Goal: Information Seeking & Learning: Check status

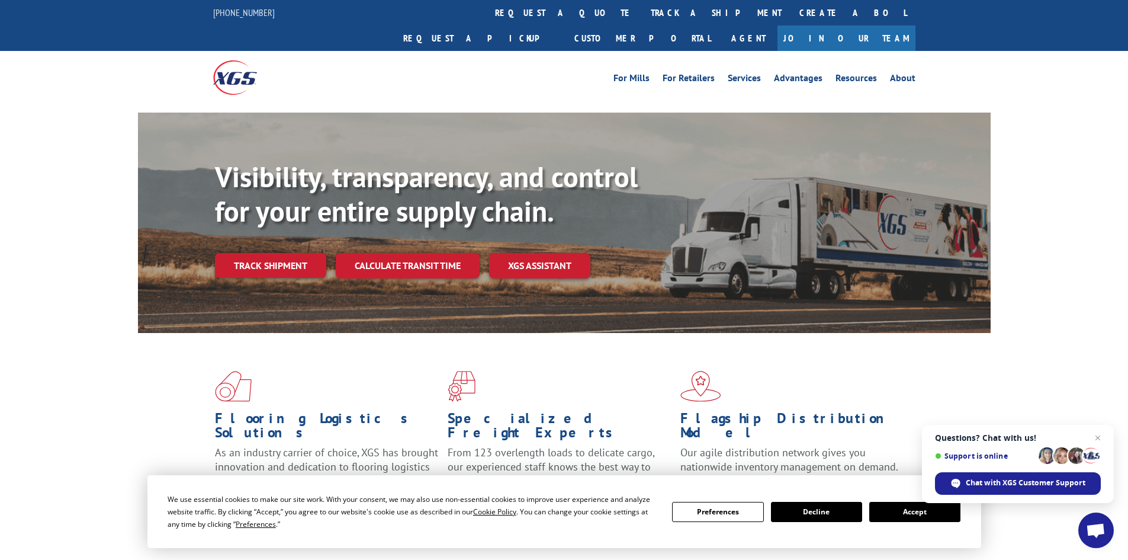
drag, startPoint x: 922, startPoint y: 515, endPoint x: 929, endPoint y: 509, distance: 8.9
click at [903, 514] on button "Accept" at bounding box center [914, 512] width 91 height 20
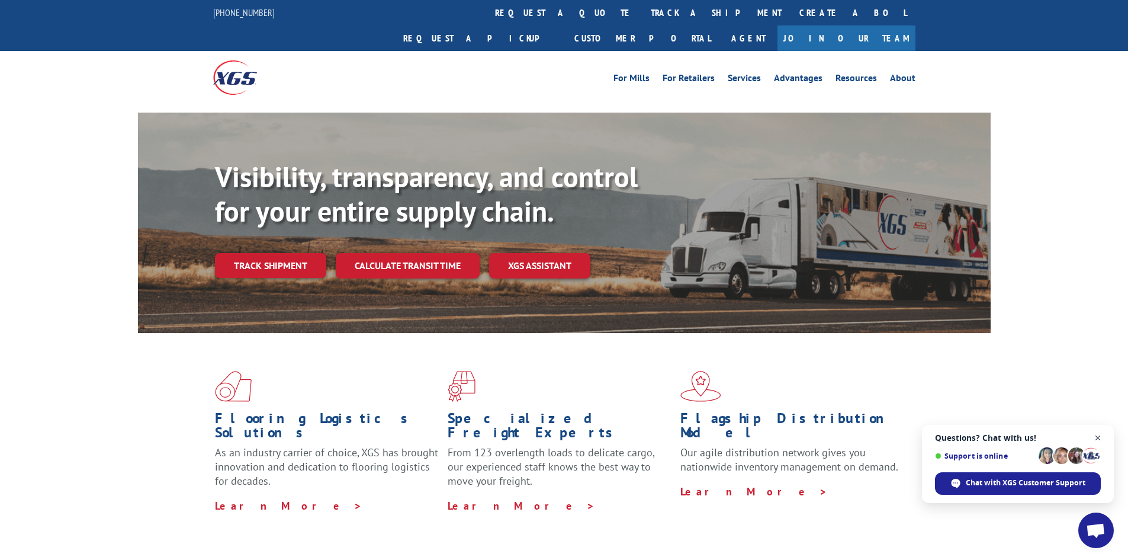
click at [903, 434] on span "Close chat" at bounding box center [1098, 438] width 15 height 15
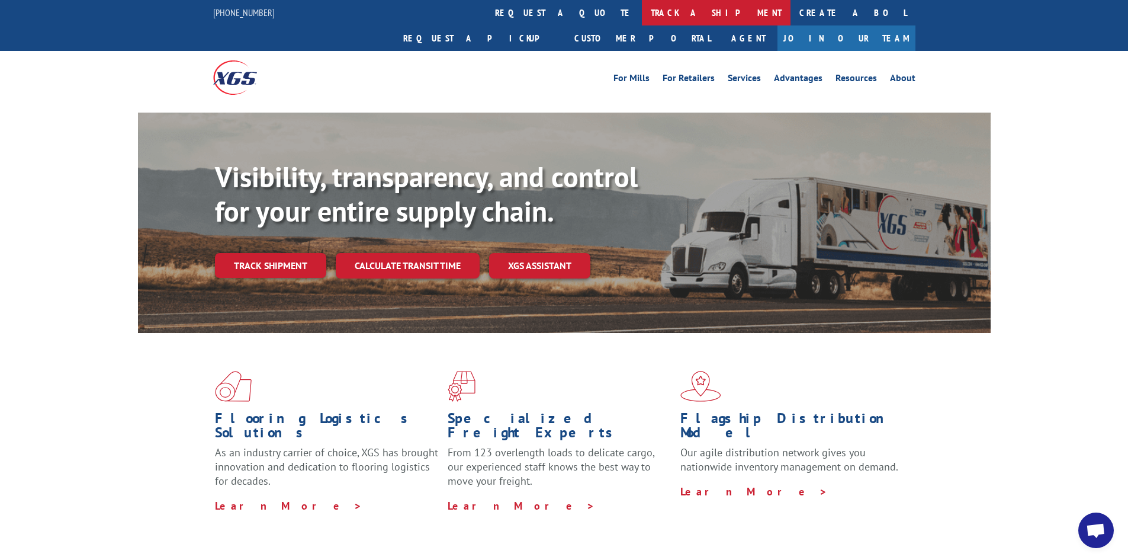
click at [642, 13] on link "track a shipment" at bounding box center [716, 12] width 149 height 25
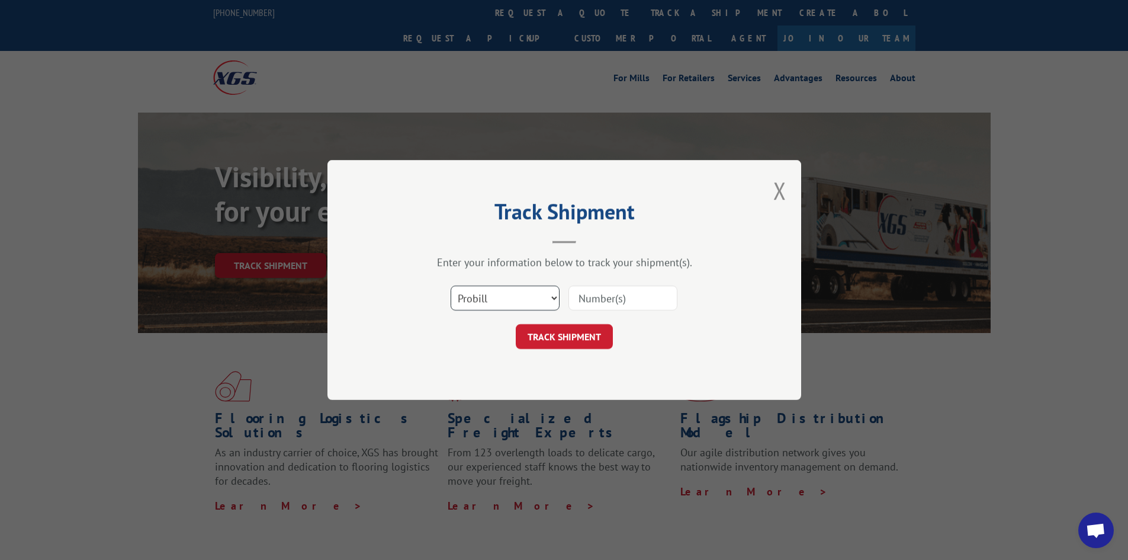
click at [478, 300] on select "Select category... Probill BOL PO" at bounding box center [505, 297] width 109 height 25
select select "bol"
click at [451, 285] on select "Select category... Probill BOL PO" at bounding box center [505, 297] width 109 height 25
click at [624, 301] on input at bounding box center [623, 297] width 109 height 25
paste input "6831212"
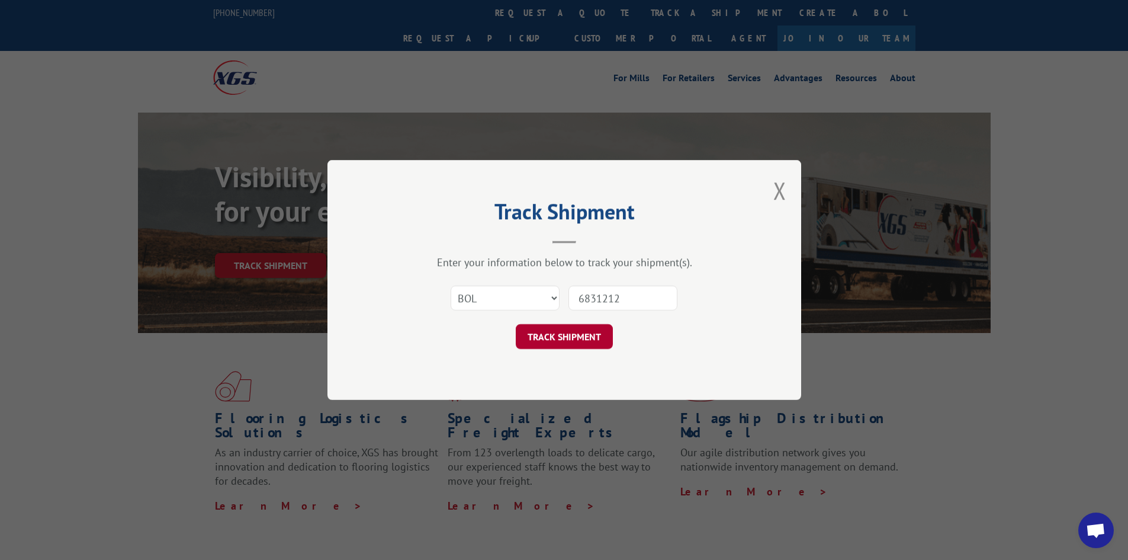
type input "6831212"
drag, startPoint x: 558, startPoint y: 332, endPoint x: 574, endPoint y: 324, distance: 17.7
click at [558, 330] on button "TRACK SHIPMENT" at bounding box center [564, 336] width 97 height 25
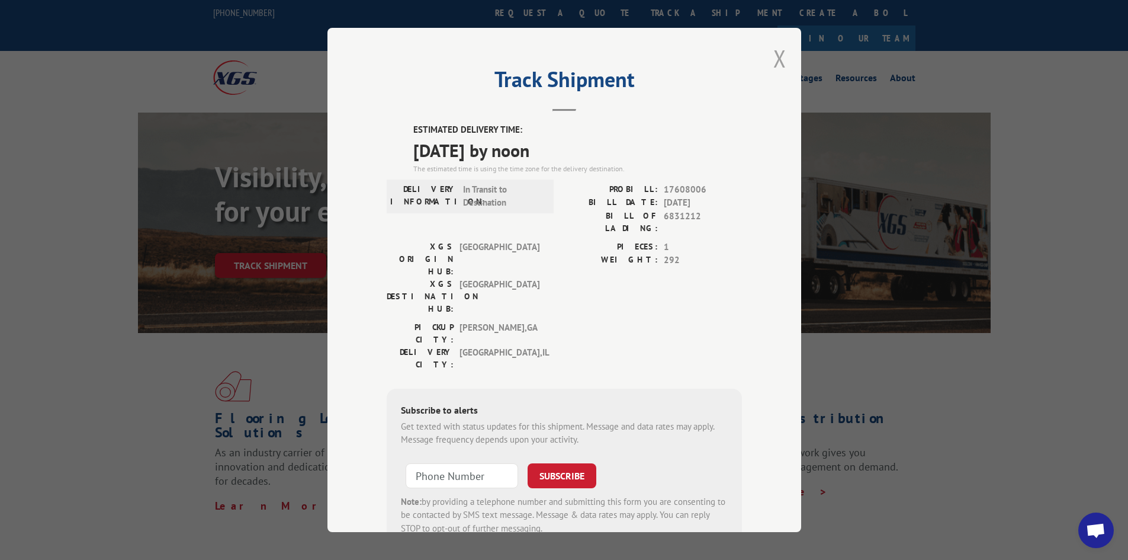
click at [774, 59] on button "Close modal" at bounding box center [780, 58] width 13 height 31
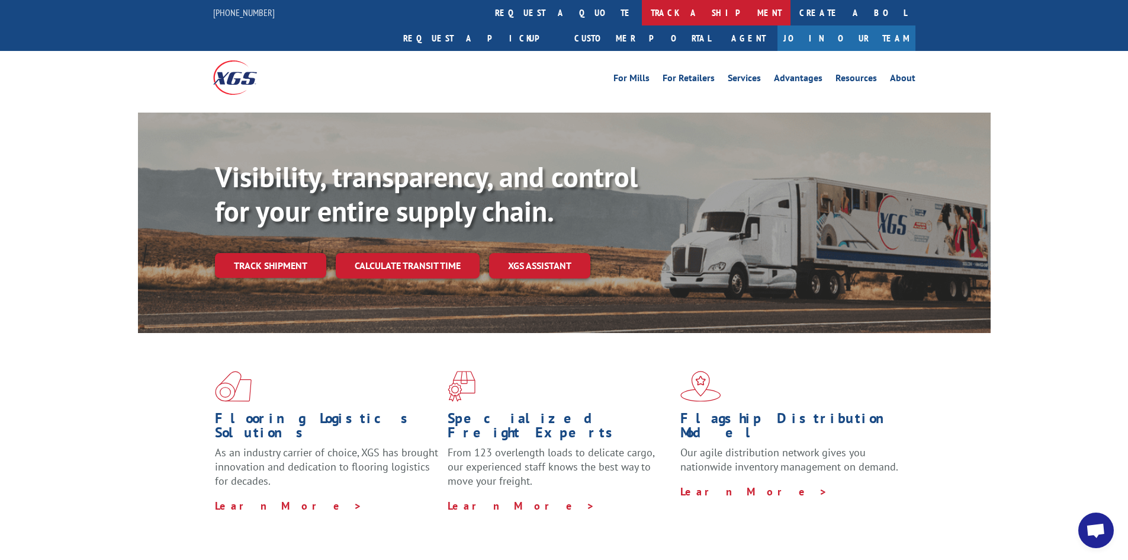
drag, startPoint x: 513, startPoint y: 9, endPoint x: 628, endPoint y: 124, distance: 162.5
click at [642, 9] on link "track a shipment" at bounding box center [716, 12] width 149 height 25
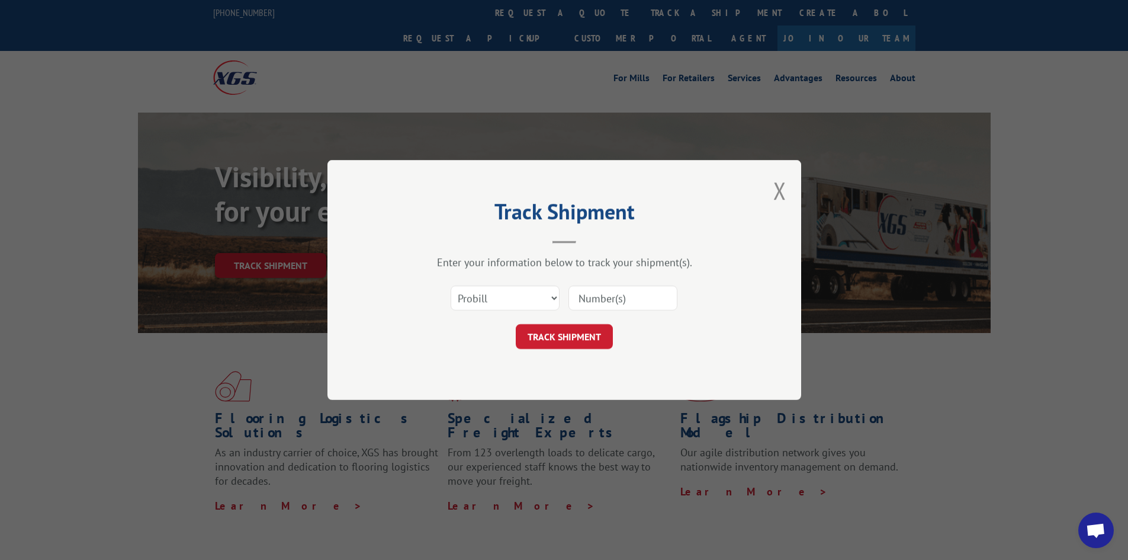
click at [618, 297] on input at bounding box center [623, 297] width 109 height 25
paste input "17517658"
type input "17517658"
click at [572, 332] on button "TRACK SHIPMENT" at bounding box center [564, 336] width 97 height 25
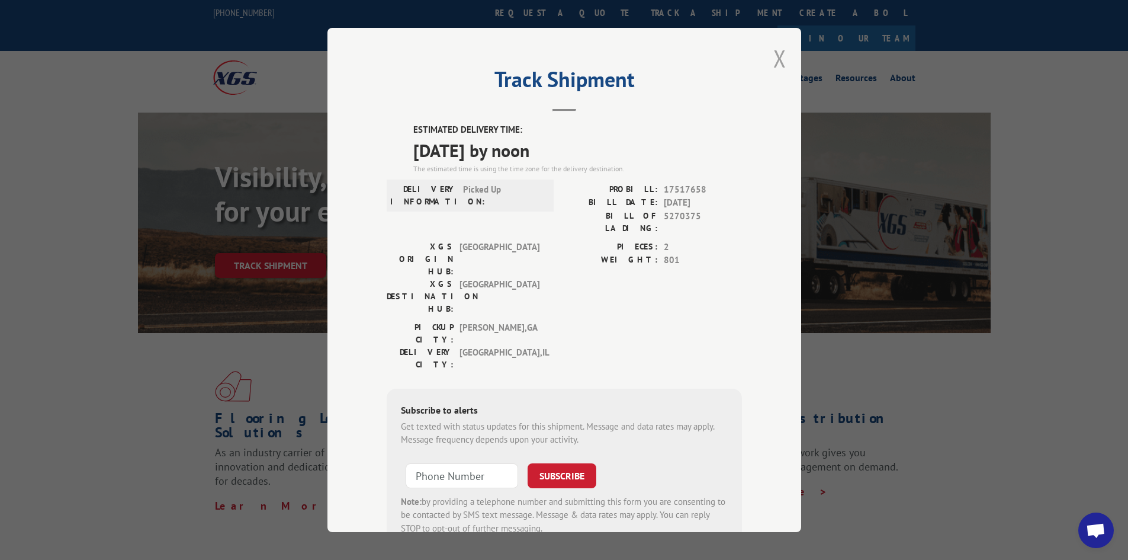
click at [775, 56] on button "Close modal" at bounding box center [780, 58] width 13 height 31
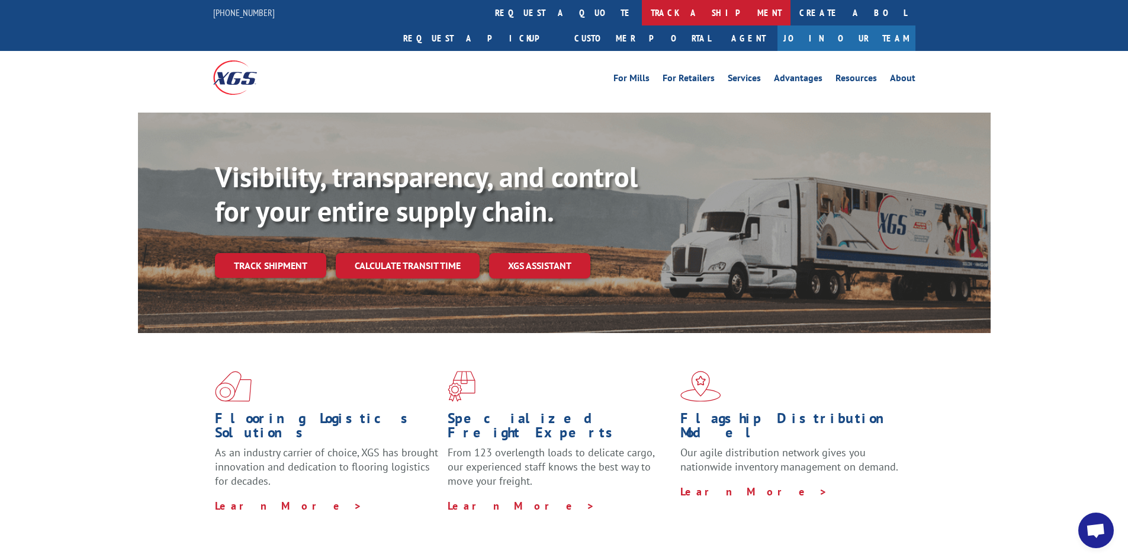
click at [642, 14] on link "track a shipment" at bounding box center [716, 12] width 149 height 25
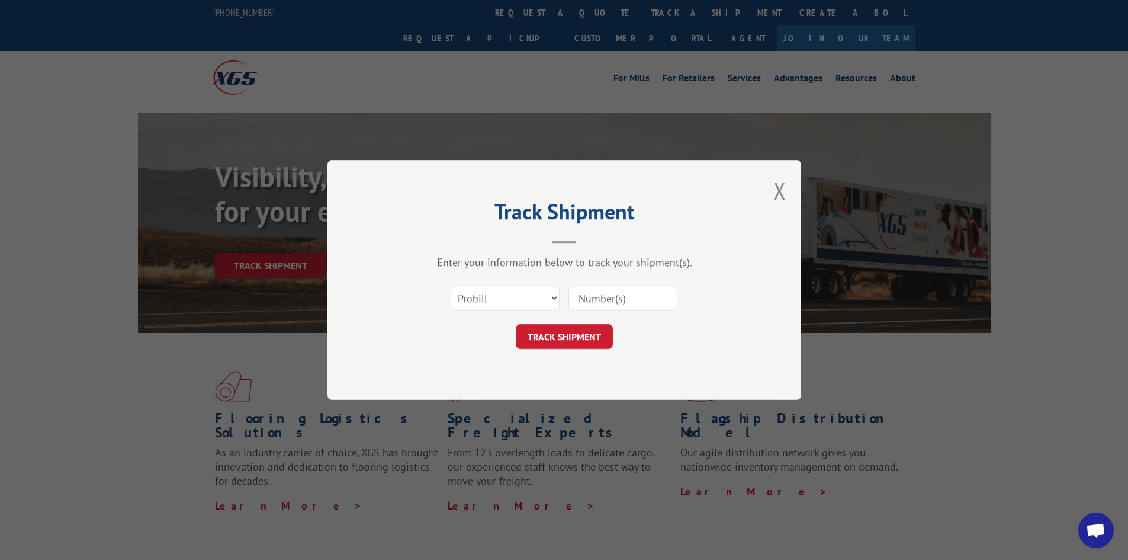
click at [637, 301] on input at bounding box center [623, 297] width 109 height 25
paste input "16331300"
type input "16331300"
click at [582, 333] on button "TRACK SHIPMENT" at bounding box center [564, 336] width 97 height 25
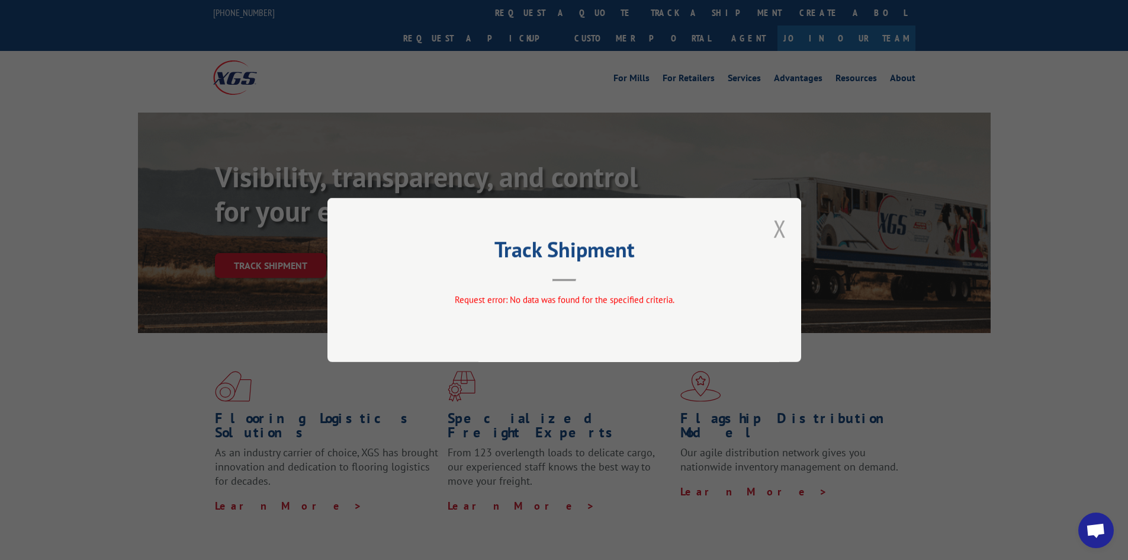
click at [781, 231] on button "Close modal" at bounding box center [780, 228] width 13 height 31
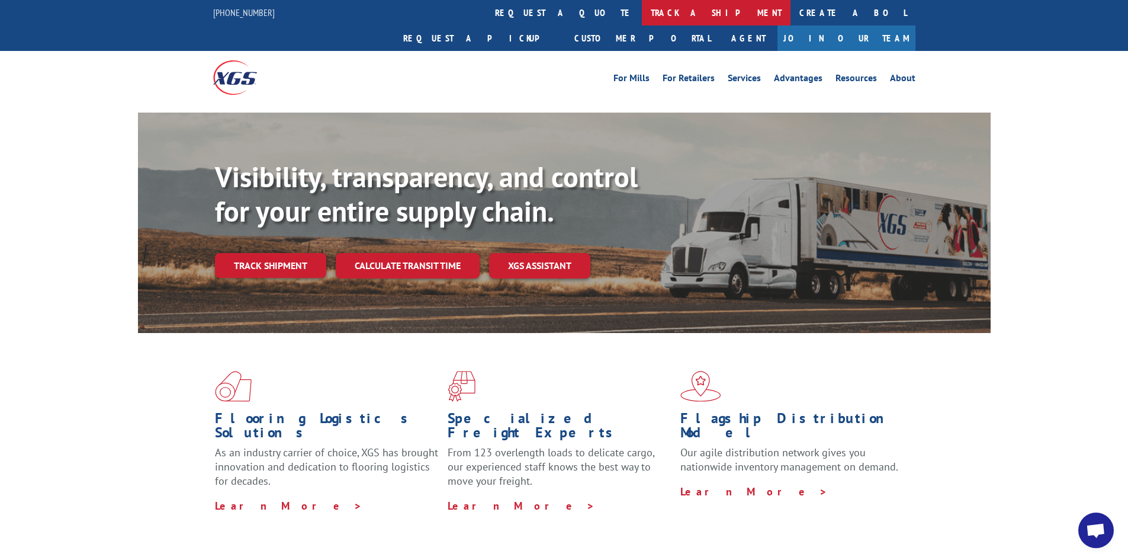
click at [642, 12] on link "track a shipment" at bounding box center [716, 12] width 149 height 25
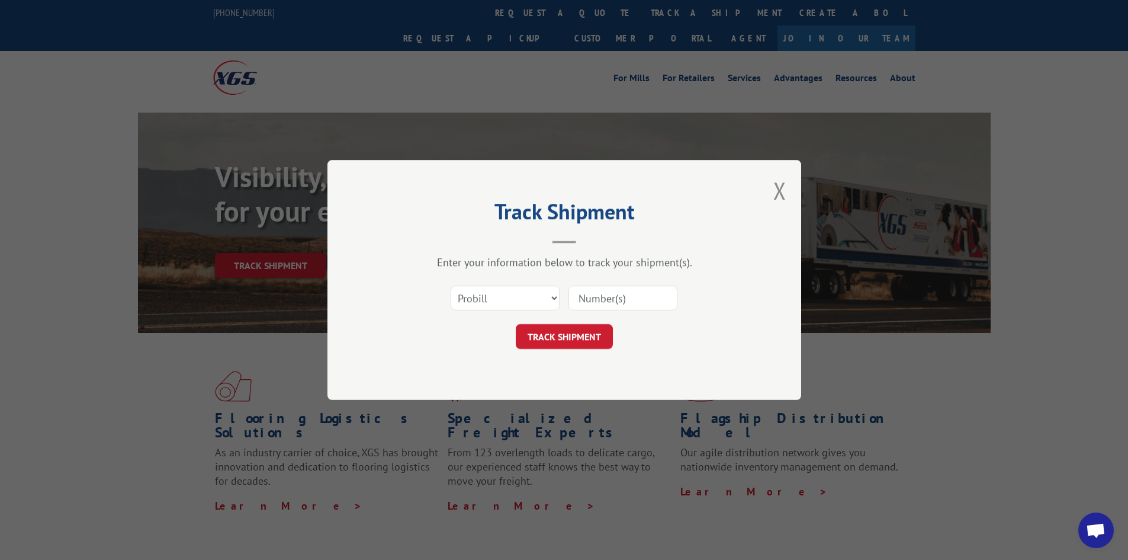
click at [640, 296] on input at bounding box center [623, 297] width 109 height 25
paste input "17471200"
type input "17471200"
click at [561, 330] on button "TRACK SHIPMENT" at bounding box center [564, 336] width 97 height 25
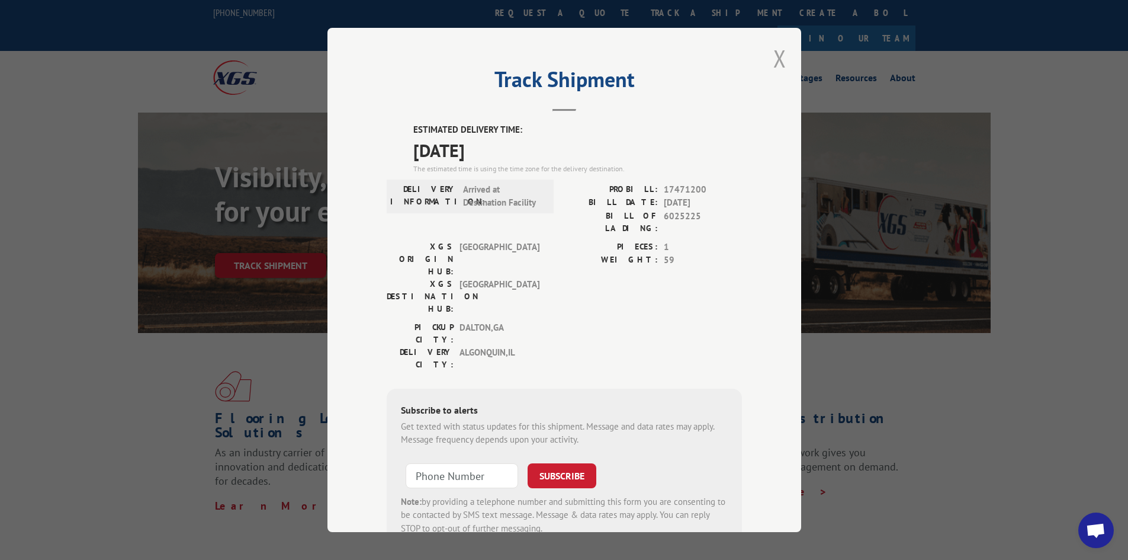
click at [774, 57] on button "Close modal" at bounding box center [780, 58] width 13 height 31
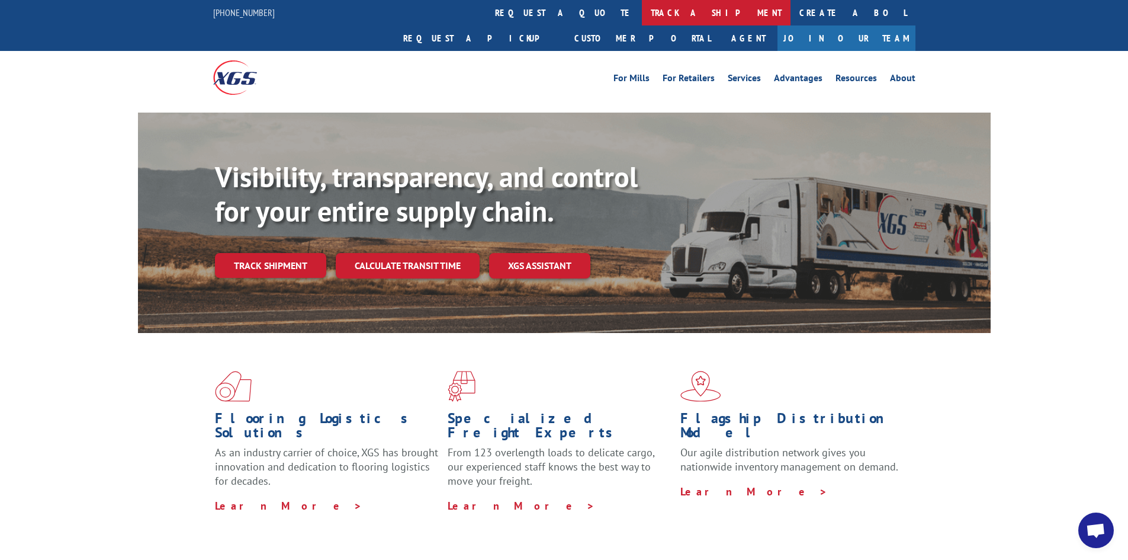
click at [642, 14] on link "track a shipment" at bounding box center [716, 12] width 149 height 25
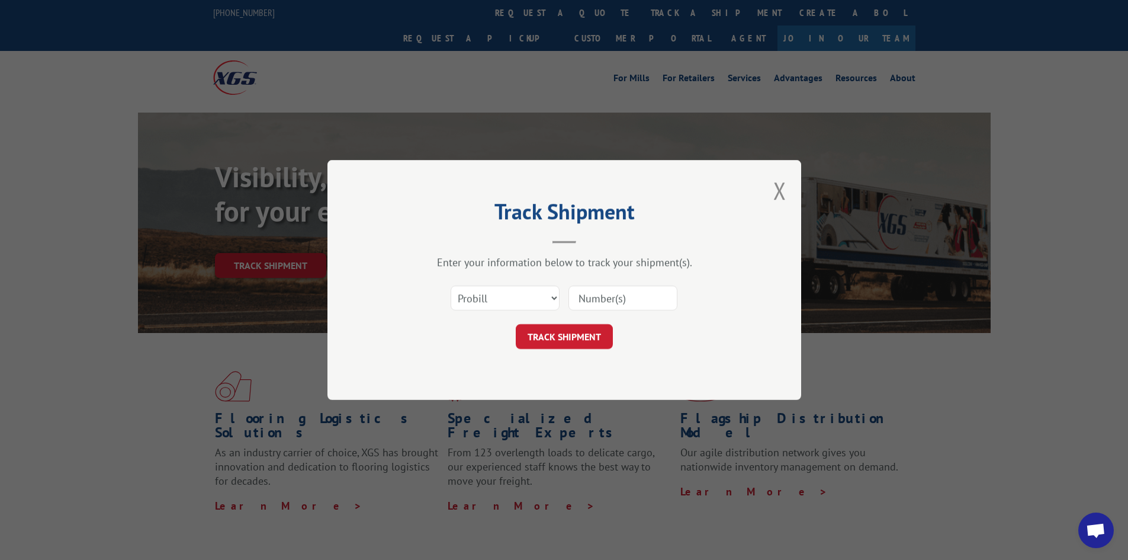
click at [596, 295] on input at bounding box center [623, 297] width 109 height 25
paste input "17521323"
type input "17521323"
click at [567, 336] on button "TRACK SHIPMENT" at bounding box center [564, 336] width 97 height 25
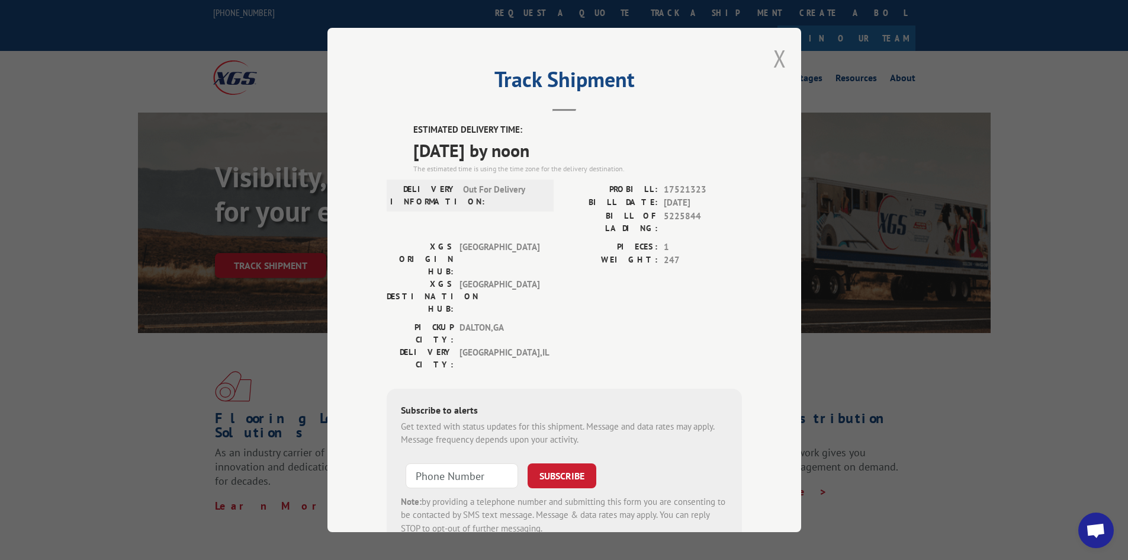
click at [776, 46] on button "Close modal" at bounding box center [780, 58] width 13 height 31
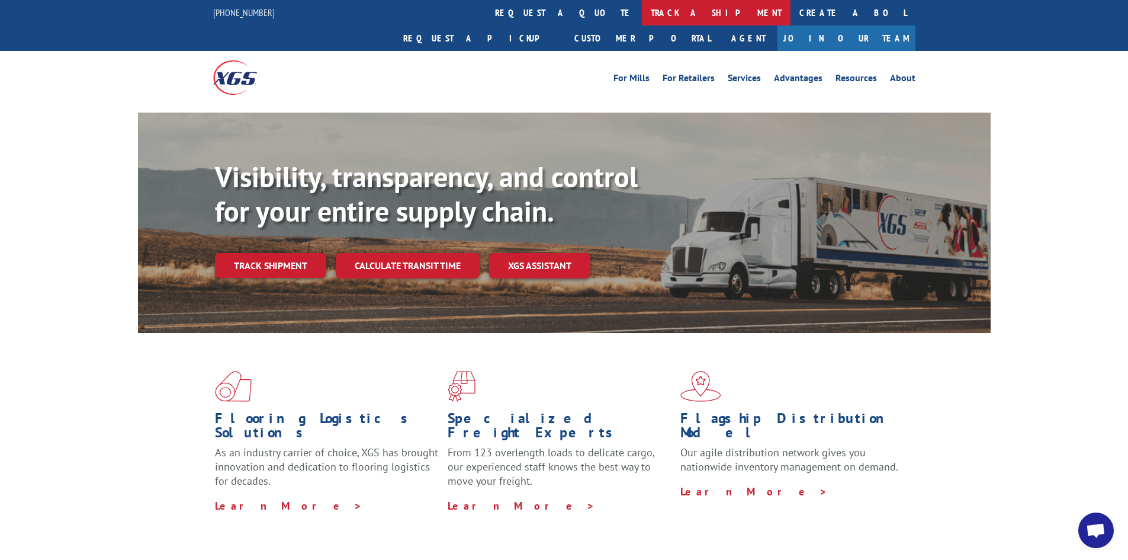
click at [642, 18] on link "track a shipment" at bounding box center [716, 12] width 149 height 25
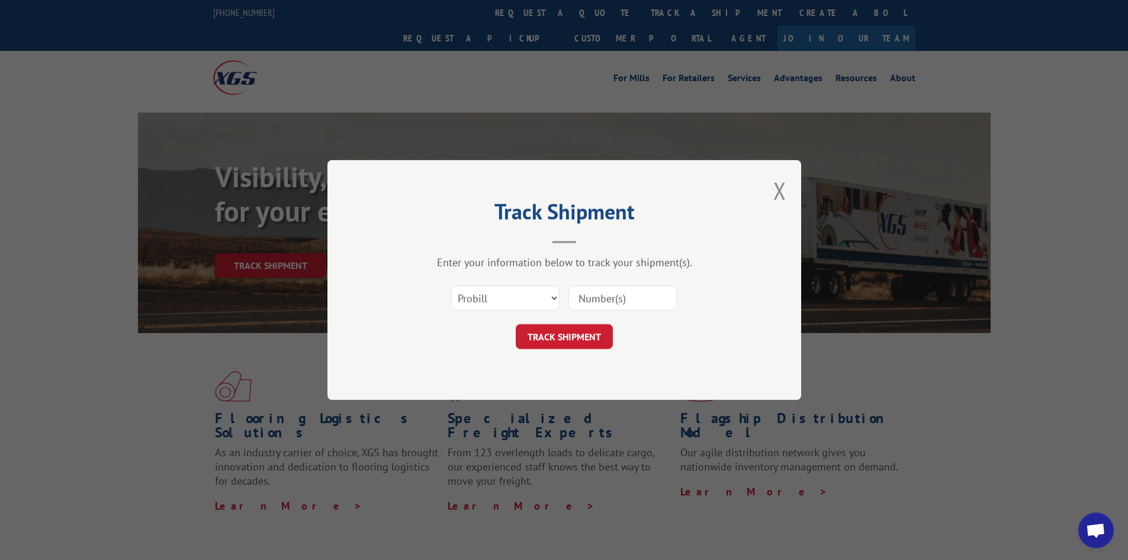
click at [614, 300] on input at bounding box center [623, 297] width 109 height 25
paste input "17471641"
type input "17471641"
click at [580, 332] on button "TRACK SHIPMENT" at bounding box center [564, 336] width 97 height 25
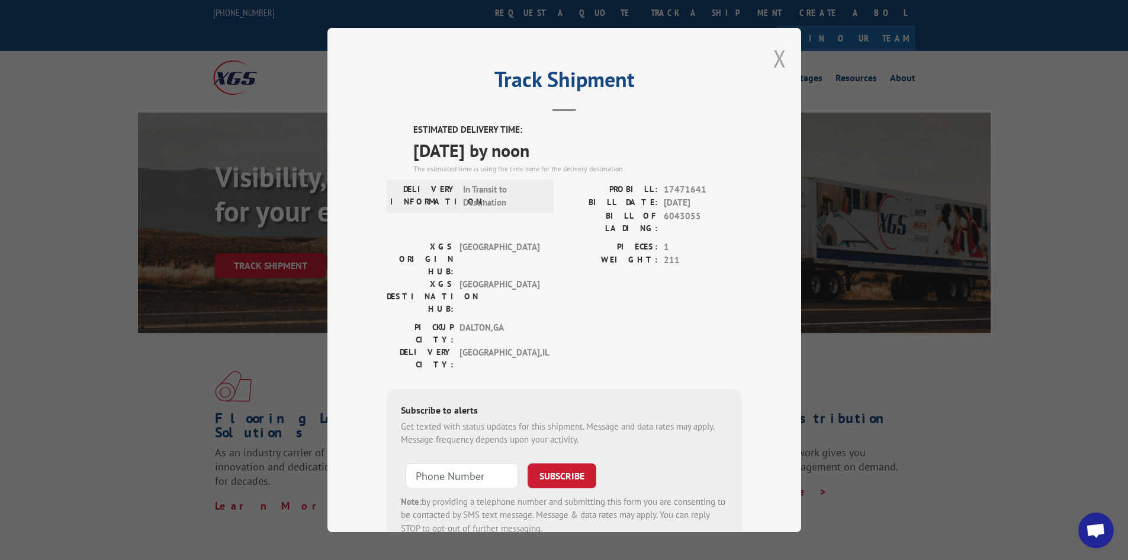
click at [776, 56] on button "Close modal" at bounding box center [780, 58] width 13 height 31
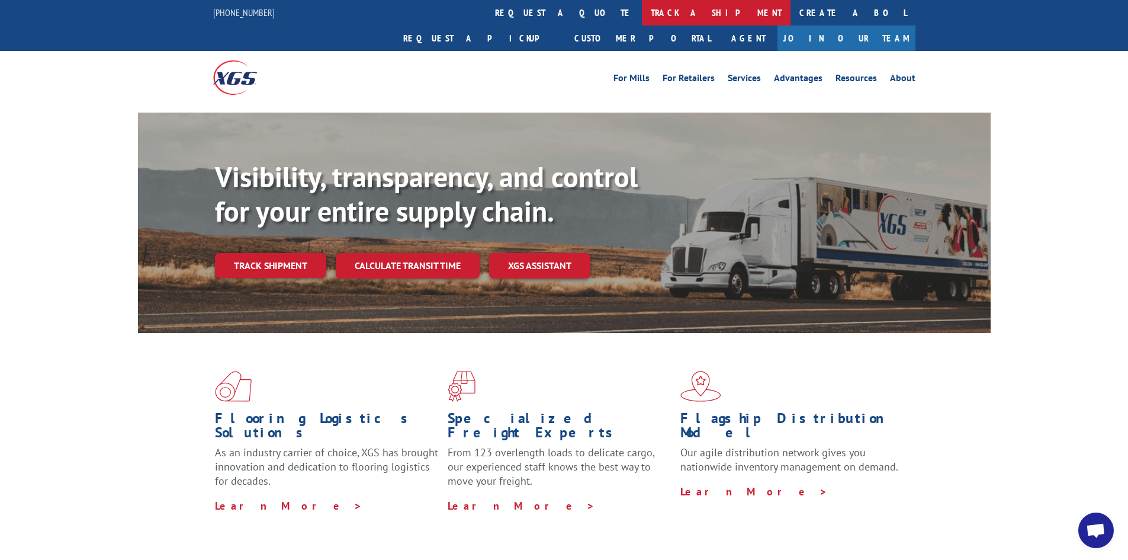
drag, startPoint x: 505, startPoint y: 15, endPoint x: 612, endPoint y: 158, distance: 178.5
click at [642, 15] on link "track a shipment" at bounding box center [716, 12] width 149 height 25
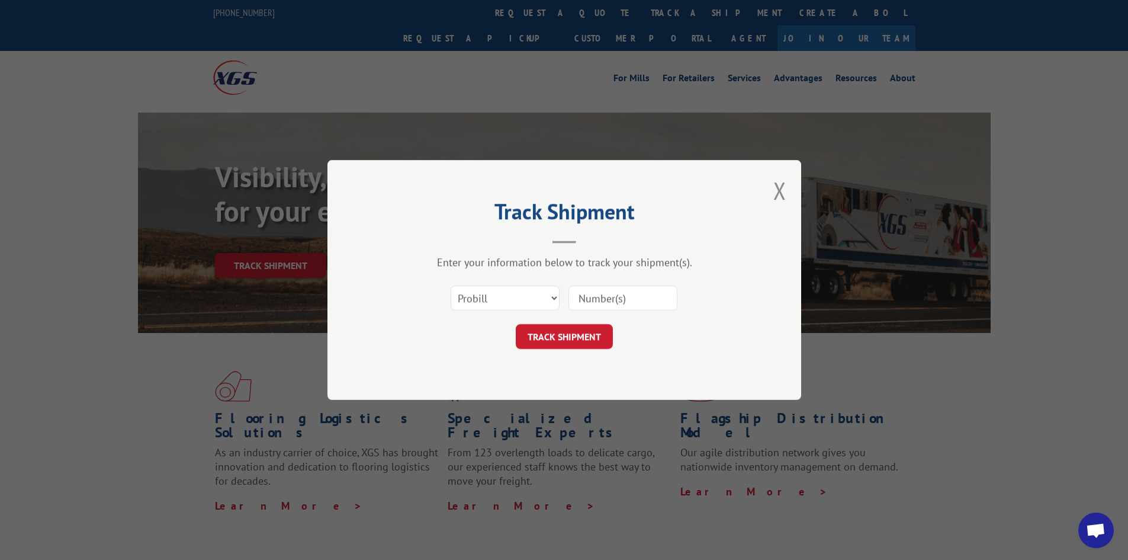
click at [611, 299] on input at bounding box center [623, 297] width 109 height 25
paste input "17517288"
type input "17517288"
click at [566, 336] on button "TRACK SHIPMENT" at bounding box center [564, 336] width 97 height 25
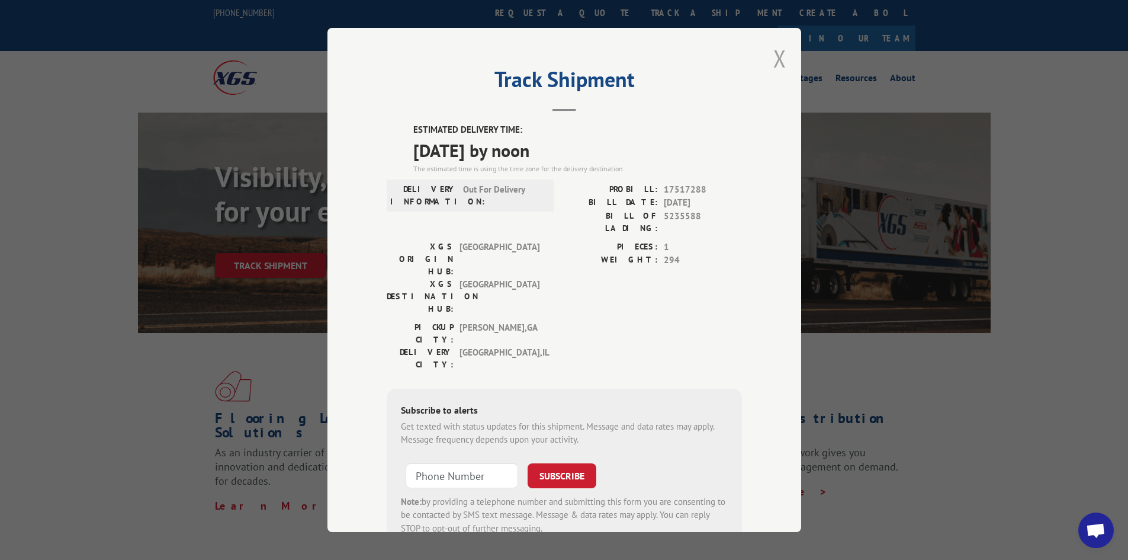
click at [774, 49] on button "Close modal" at bounding box center [780, 58] width 13 height 31
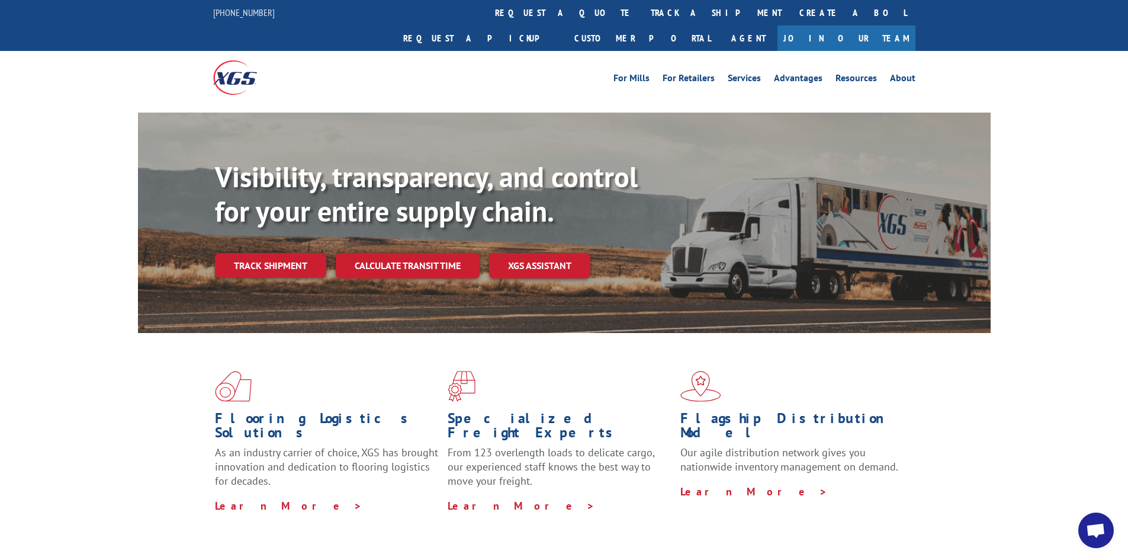
click at [642, 5] on link "track a shipment" at bounding box center [716, 12] width 149 height 25
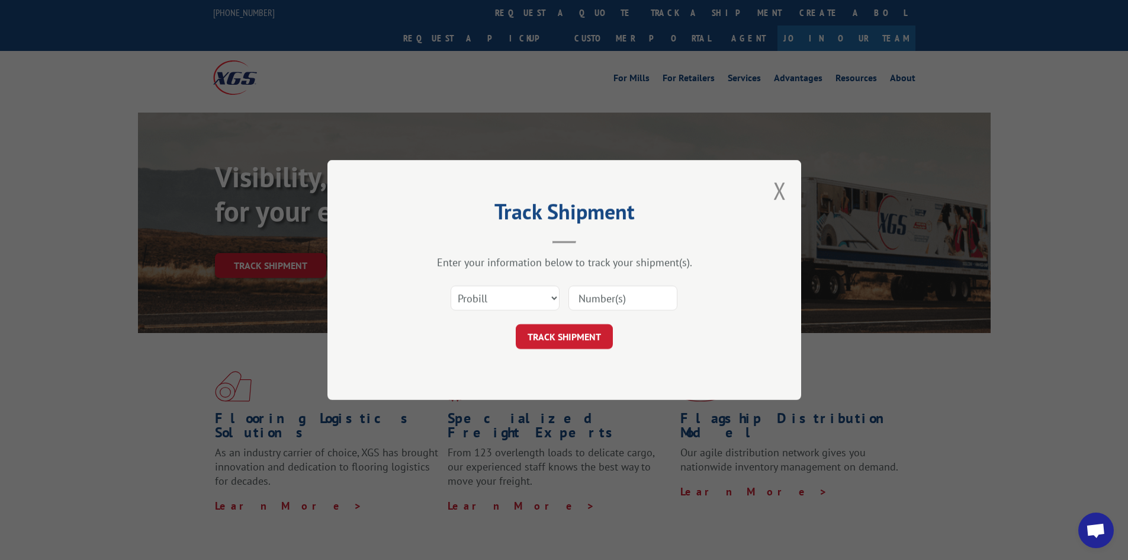
click at [618, 301] on input at bounding box center [623, 297] width 109 height 25
paste input "17229843"
type input "17229843"
click at [557, 338] on button "TRACK SHIPMENT" at bounding box center [564, 336] width 97 height 25
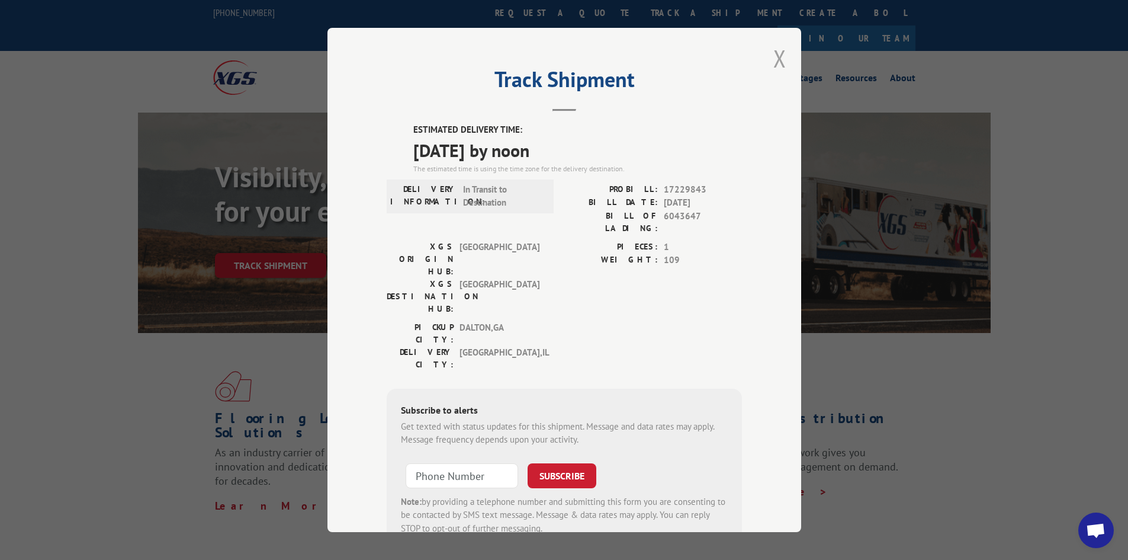
click at [774, 54] on button "Close modal" at bounding box center [780, 58] width 13 height 31
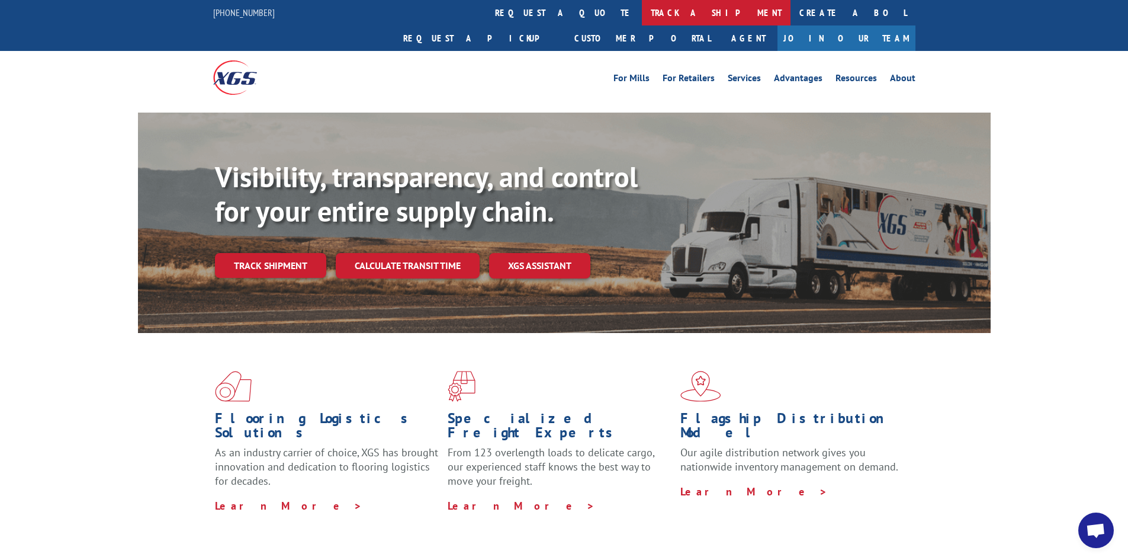
click at [642, 11] on link "track a shipment" at bounding box center [716, 12] width 149 height 25
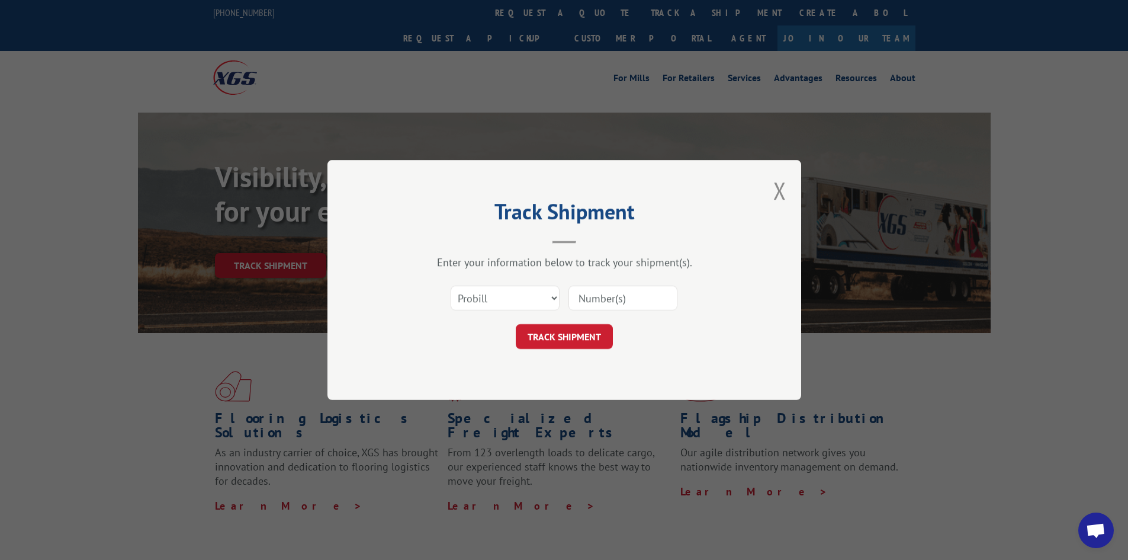
click at [626, 299] on input at bounding box center [623, 297] width 109 height 25
paste input "16331300"
type input "16331300"
click at [565, 332] on button "TRACK SHIPMENT" at bounding box center [564, 336] width 97 height 25
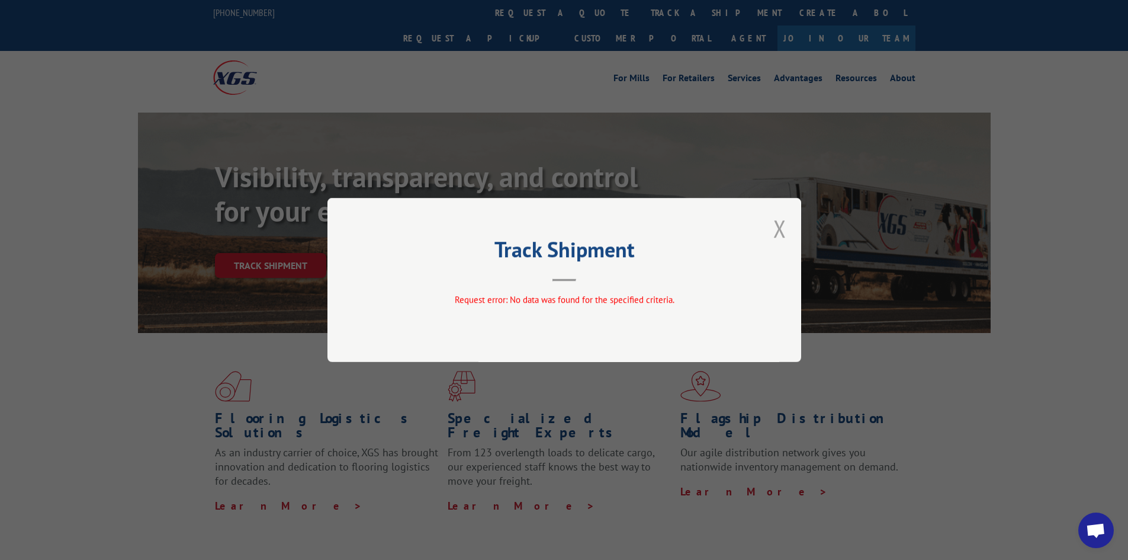
click at [778, 220] on button "Close modal" at bounding box center [780, 228] width 13 height 31
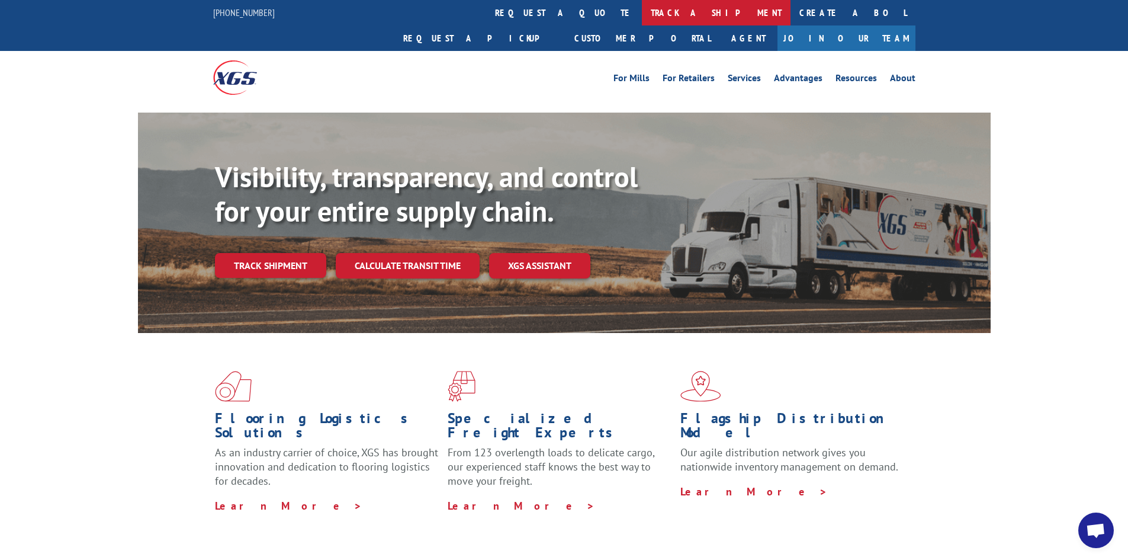
click at [642, 8] on link "track a shipment" at bounding box center [716, 12] width 149 height 25
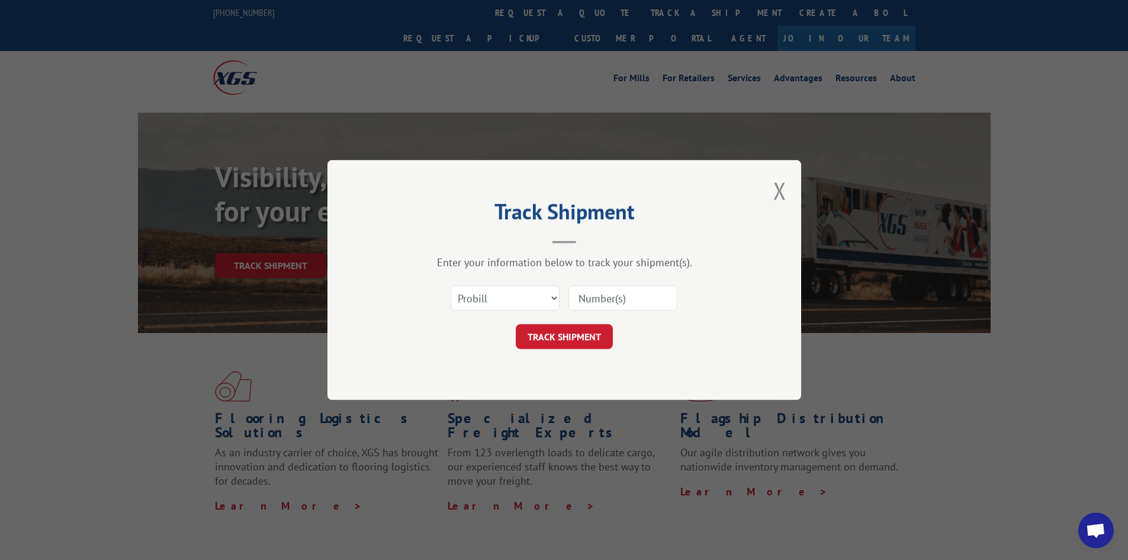
click at [664, 294] on input at bounding box center [623, 297] width 109 height 25
type input "16331300"
click at [516, 324] on button "TRACK SHIPMENT" at bounding box center [564, 336] width 97 height 25
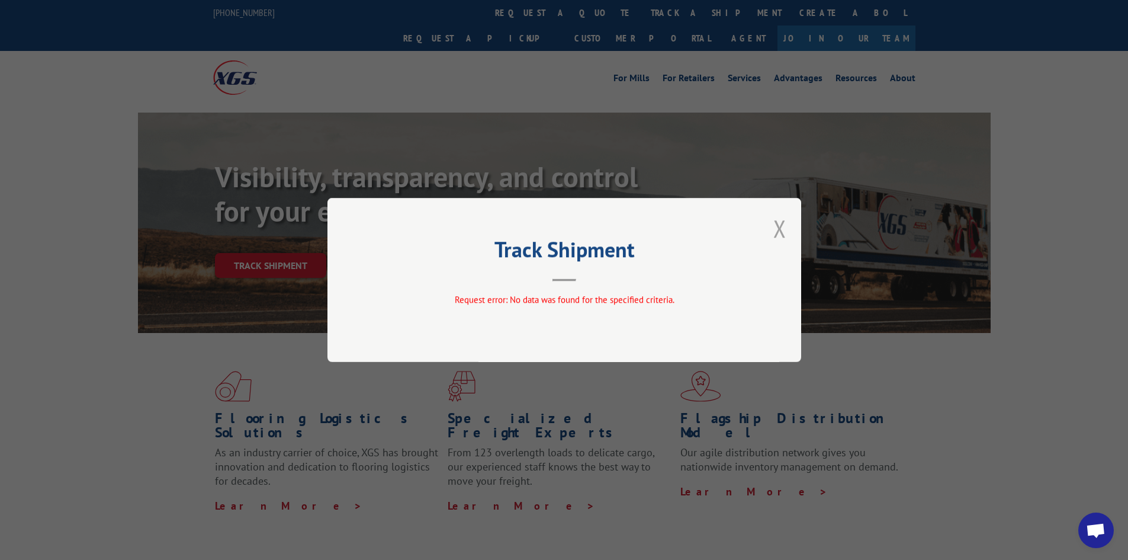
click at [781, 231] on button "Close modal" at bounding box center [780, 228] width 13 height 31
